Goal: Task Accomplishment & Management: Complete application form

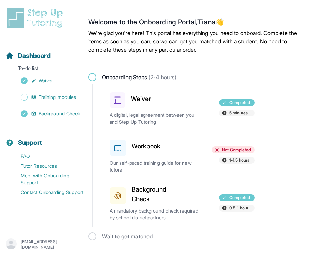
click at [174, 99] on div at bounding box center [182, 99] width 46 height 19
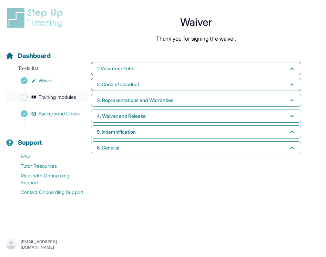
click at [67, 100] on span "Training modules" at bounding box center [58, 97] width 38 height 7
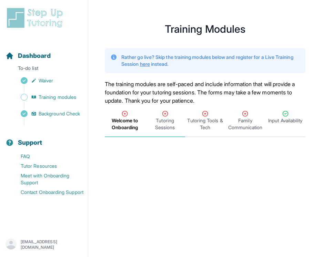
click at [163, 121] on span "Tutoring Sessions" at bounding box center [164, 124] width 37 height 14
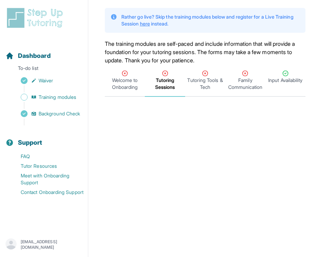
scroll to position [41, 0]
click at [124, 81] on span "Welcome to Onboarding" at bounding box center [124, 84] width 37 height 14
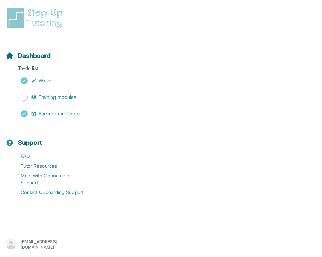
scroll to position [0, 0]
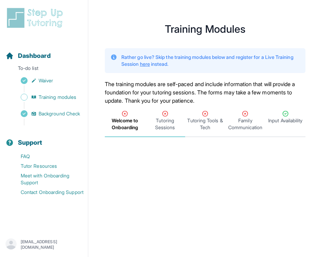
click at [161, 122] on span "Tutoring Sessions" at bounding box center [164, 124] width 37 height 14
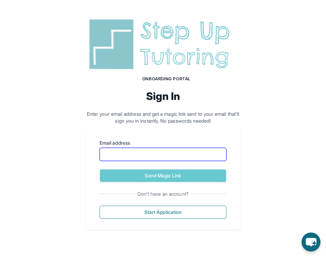
click at [161, 156] on input "Email address" at bounding box center [163, 154] width 127 height 13
type input "**********"
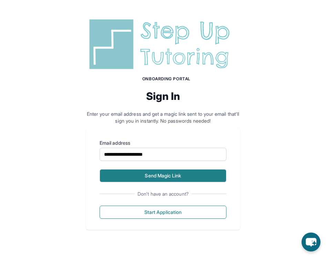
click at [176, 172] on button "Send Magic Link" at bounding box center [163, 175] width 127 height 13
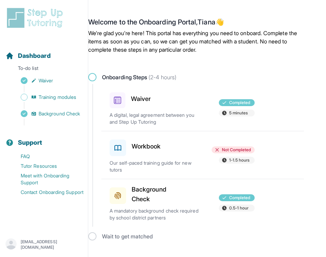
click at [120, 150] on icon at bounding box center [118, 148] width 6 height 5
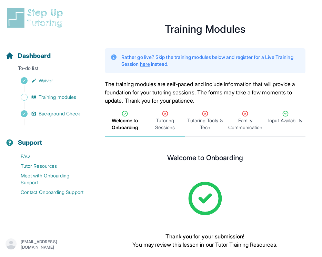
click at [159, 121] on span "Tutoring Sessions" at bounding box center [164, 124] width 37 height 14
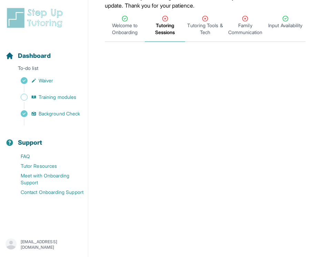
scroll to position [69, 0]
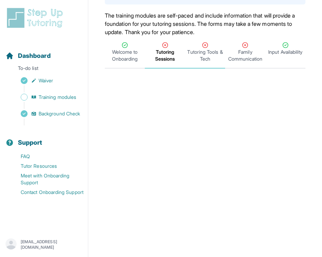
click at [203, 43] on icon "Tabs" at bounding box center [205, 45] width 7 height 7
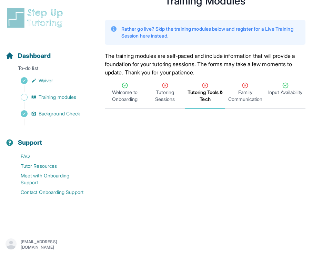
scroll to position [0, 0]
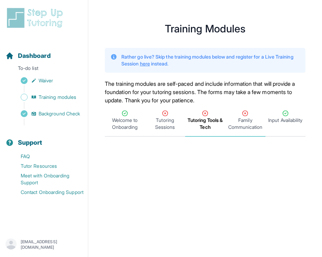
click at [244, 117] on span "Family Communication" at bounding box center [245, 124] width 37 height 14
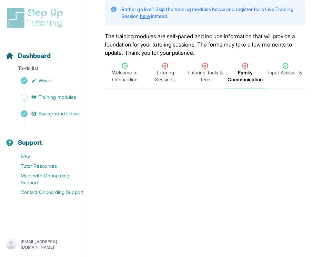
scroll to position [3, 0]
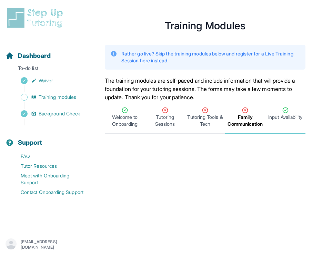
click at [291, 117] on span "Input Availability" at bounding box center [286, 117] width 34 height 7
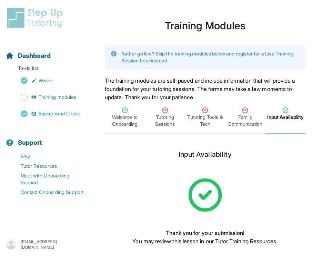
scroll to position [40, 0]
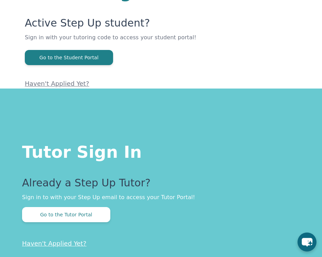
scroll to position [64, 0]
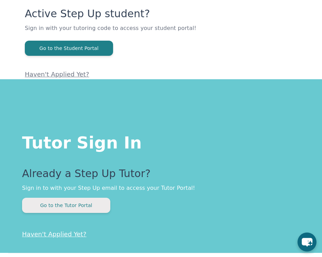
click at [89, 204] on button "Go to the Tutor Portal" at bounding box center [66, 205] width 88 height 15
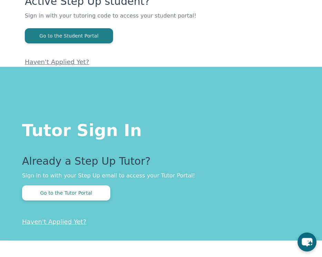
scroll to position [102, 0]
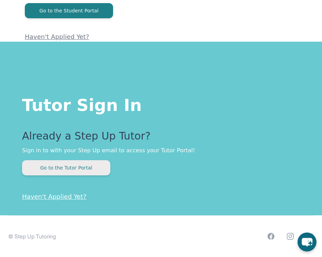
click at [85, 167] on button "Go to the Tutor Portal" at bounding box center [66, 167] width 88 height 15
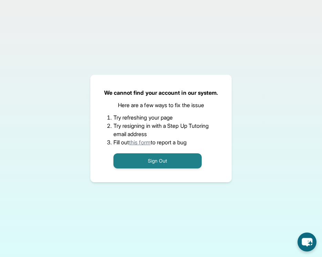
scroll to position [44, 0]
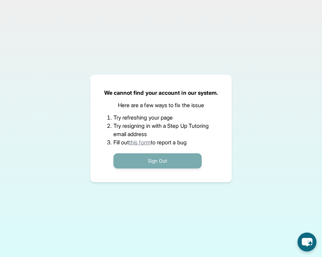
click at [149, 161] on button "Sign Out" at bounding box center [158, 161] width 88 height 15
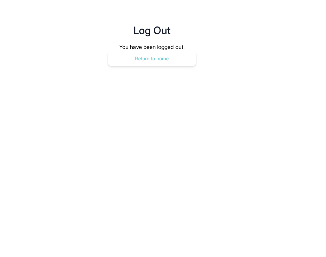
click at [161, 64] on button "Return to home" at bounding box center [152, 58] width 88 height 15
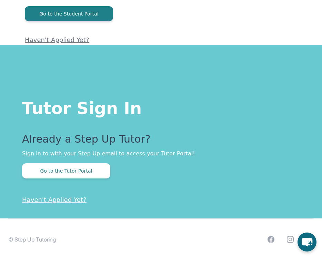
scroll to position [102, 0]
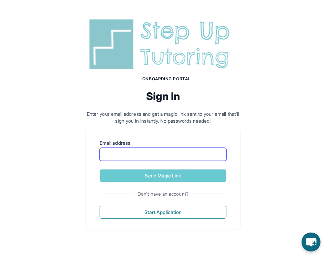
click at [144, 157] on input "Email address" at bounding box center [163, 154] width 127 height 13
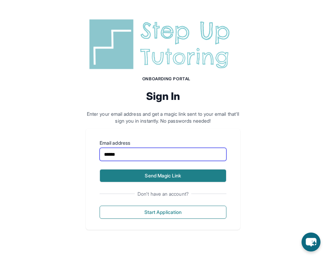
type input "**********"
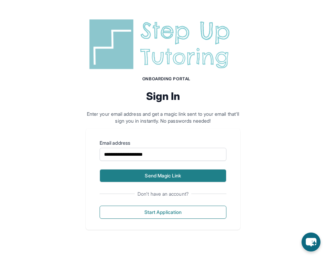
click at [159, 171] on button "Send Magic Link" at bounding box center [163, 175] width 127 height 13
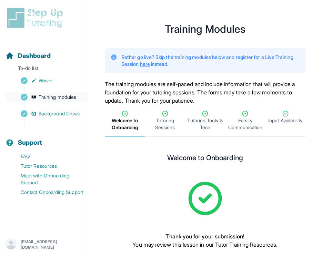
click at [49, 96] on span "Training modules" at bounding box center [58, 97] width 38 height 7
click at [49, 112] on span "Background Check" at bounding box center [59, 113] width 41 height 7
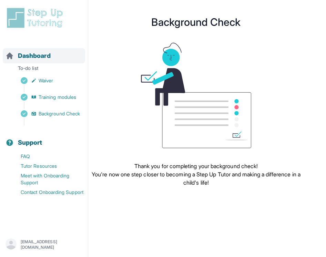
click at [30, 53] on span "Dashboard" at bounding box center [34, 56] width 33 height 10
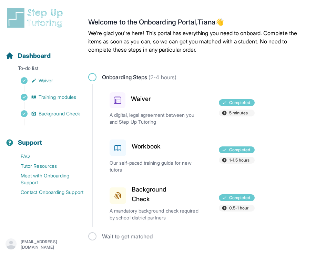
click at [126, 235] on div "Wait to get matched" at bounding box center [196, 237] width 216 height 8
click at [93, 77] on span at bounding box center [92, 77] width 8 height 8
